Goal: Find specific page/section: Find specific page/section

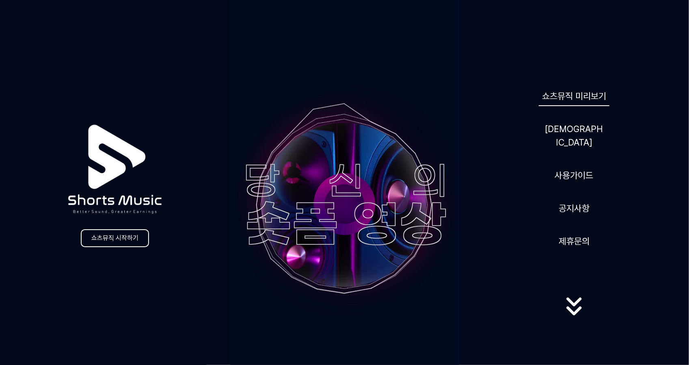
click at [574, 103] on link "쇼츠뮤직 미리보기" at bounding box center [574, 96] width 71 height 20
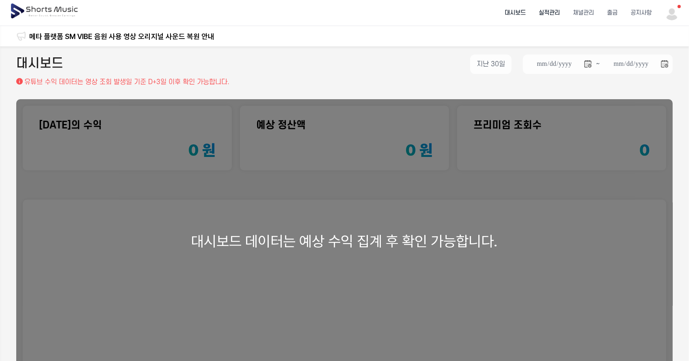
click at [553, 16] on li "실적관리" at bounding box center [549, 13] width 34 height 22
